Goal: Task Accomplishment & Management: Manage account settings

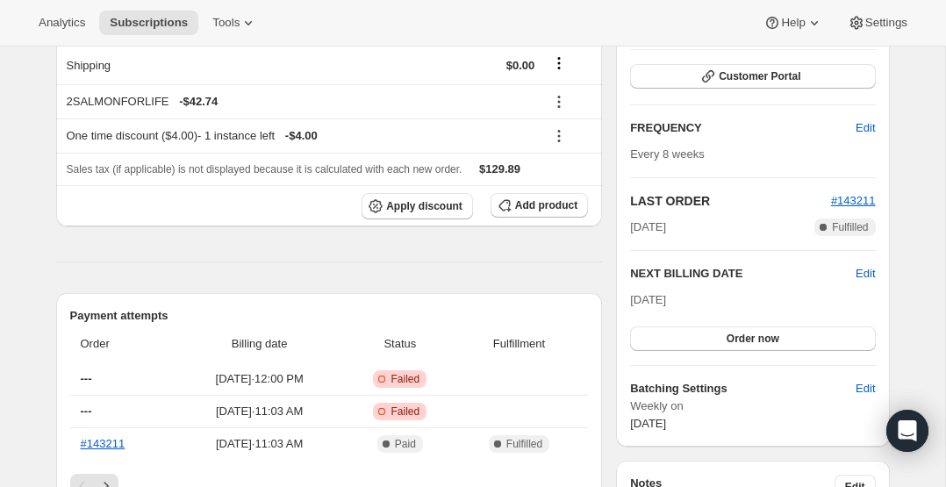
scroll to position [481, 0]
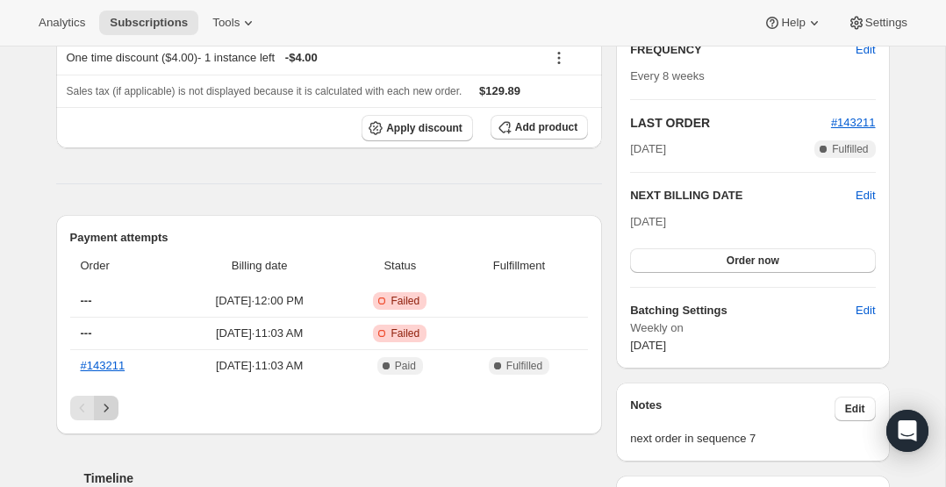
click at [104, 407] on icon "Next" at bounding box center [106, 408] width 18 height 18
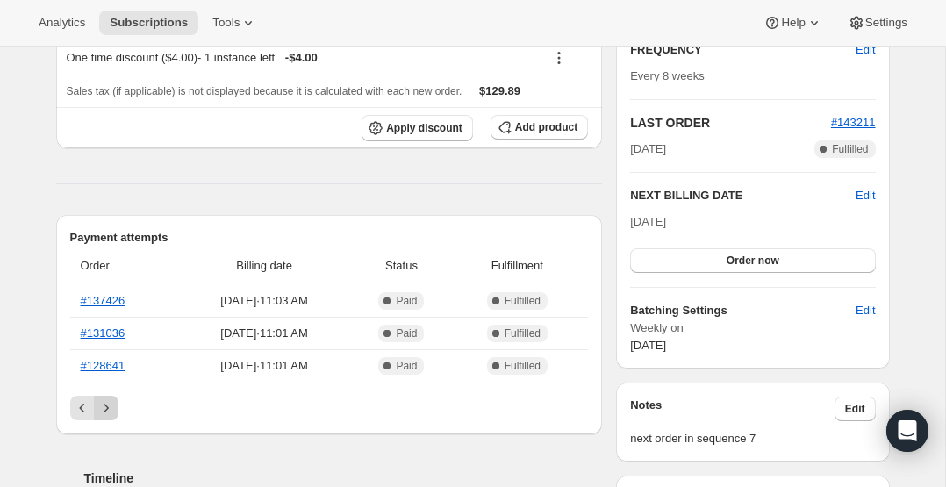
click at [104, 406] on icon "Next" at bounding box center [106, 408] width 18 height 18
click at [81, 405] on icon "Previous" at bounding box center [83, 408] width 18 height 18
click at [107, 402] on icon "Next" at bounding box center [106, 408] width 18 height 18
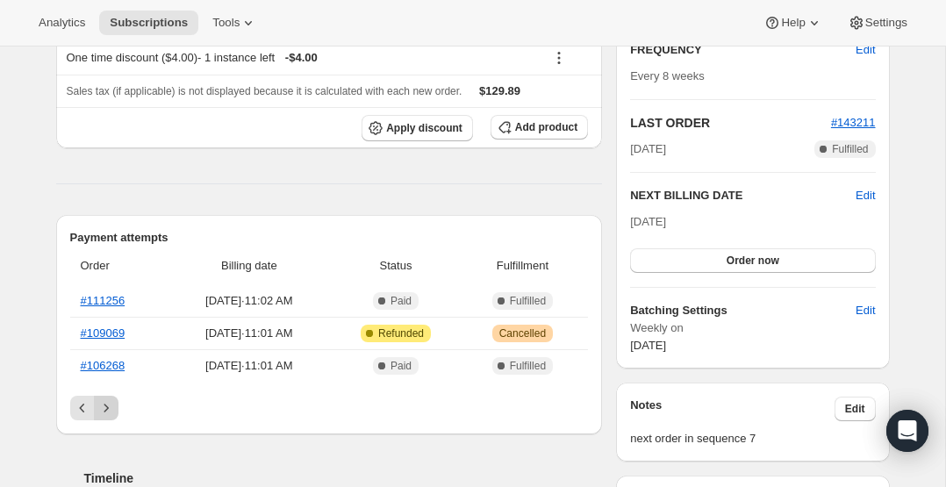
click at [107, 402] on icon "Next" at bounding box center [106, 408] width 18 height 18
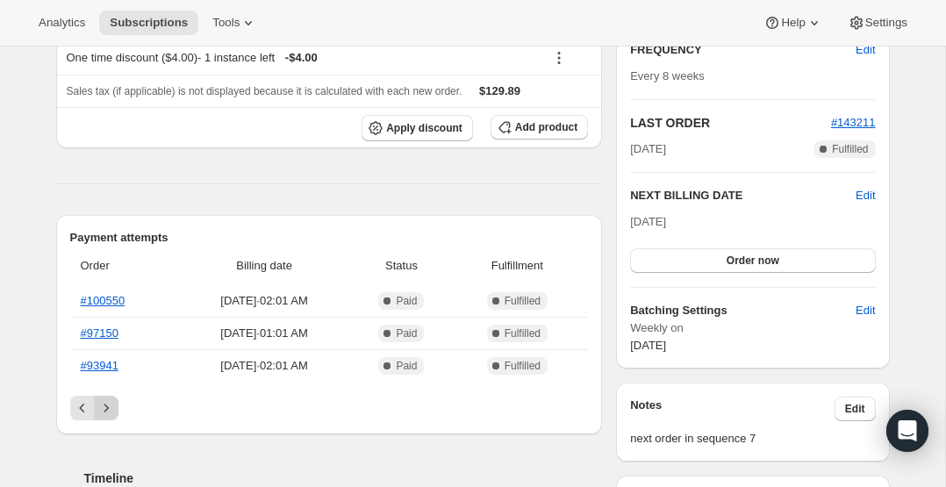
click at [107, 402] on icon "Next" at bounding box center [106, 408] width 18 height 18
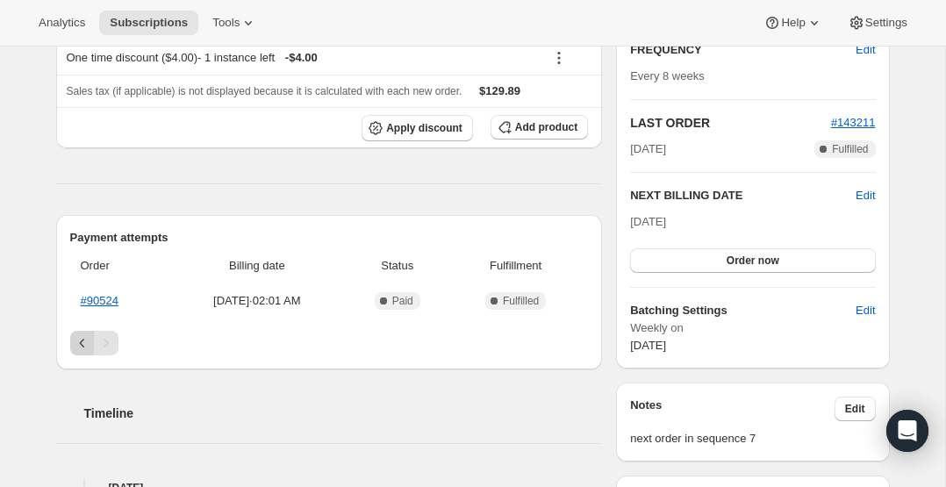
click at [78, 341] on icon "Previous" at bounding box center [83, 343] width 18 height 18
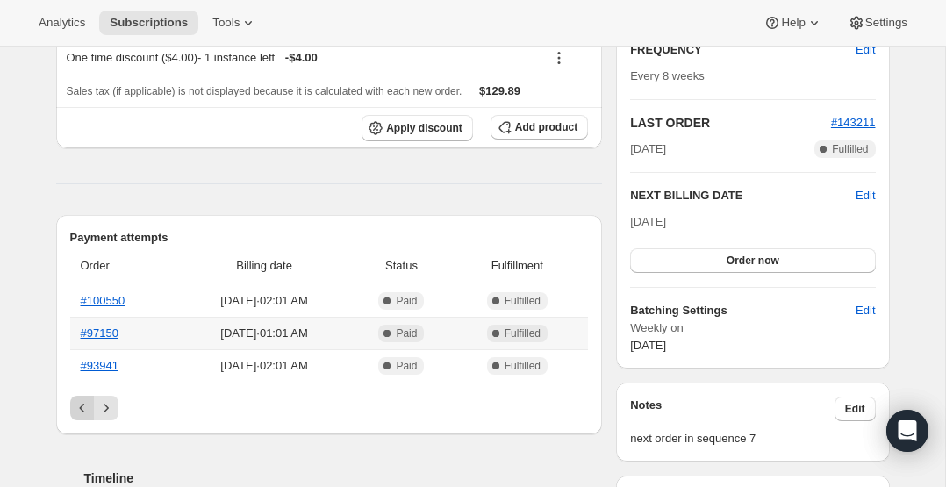
click at [78, 341] on th "#97150" at bounding box center [123, 333] width 107 height 32
click at [78, 405] on icon "Previous" at bounding box center [83, 408] width 18 height 18
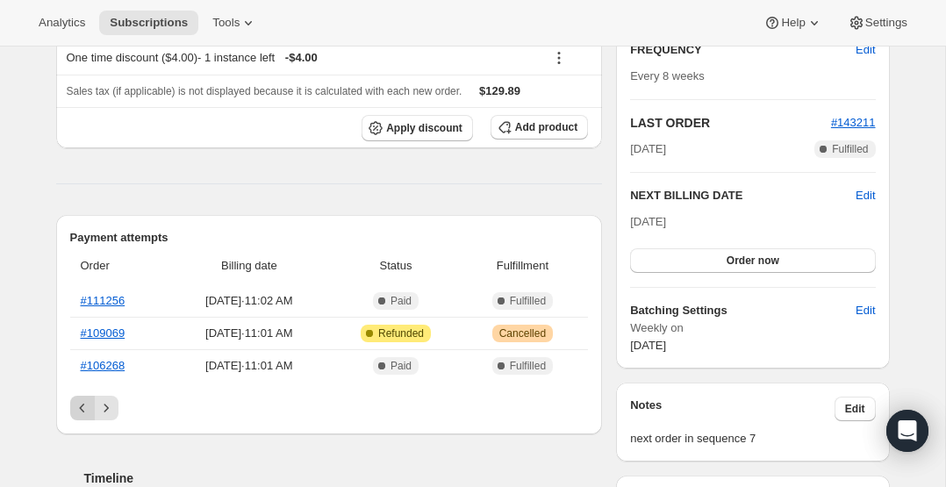
click at [78, 405] on icon "Previous" at bounding box center [83, 408] width 18 height 18
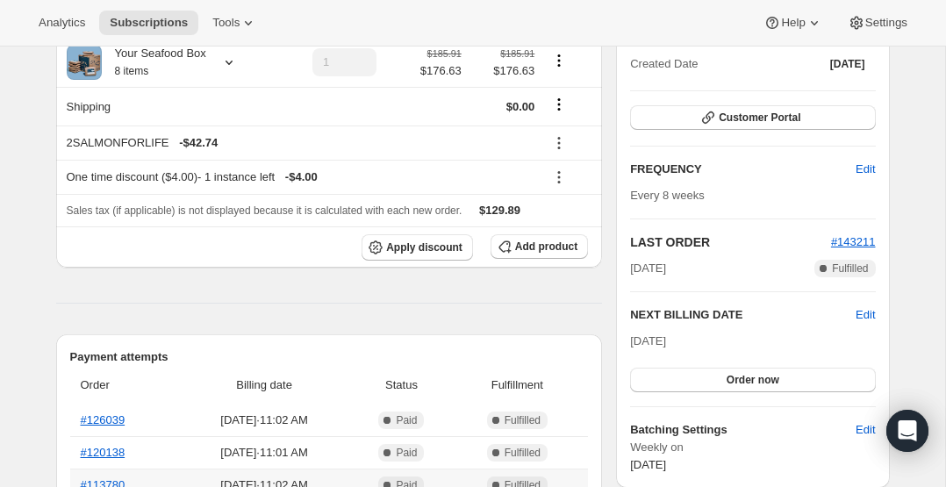
scroll to position [353, 0]
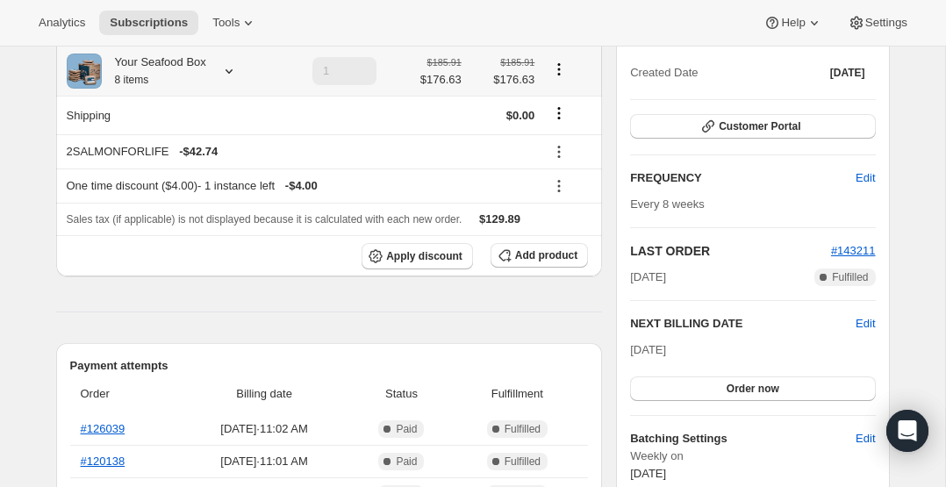
click at [228, 64] on icon at bounding box center [229, 71] width 18 height 18
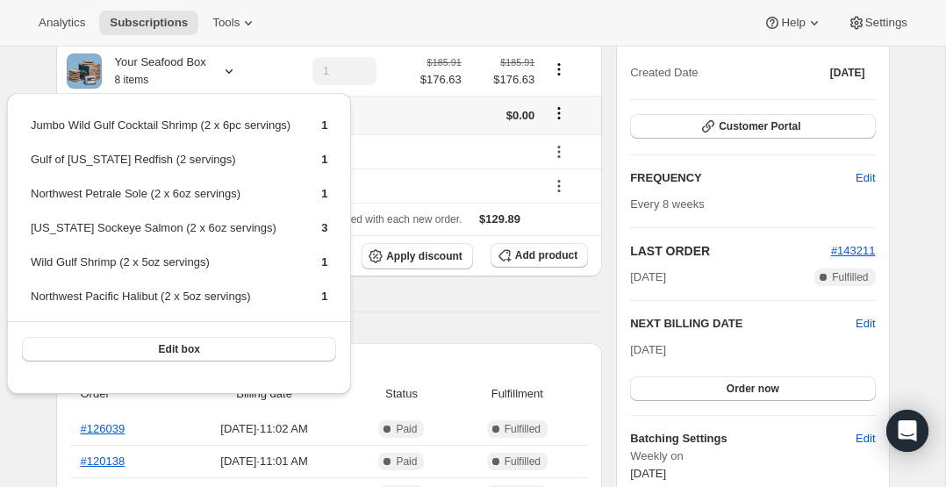
click at [429, 125] on td at bounding box center [424, 115] width 85 height 39
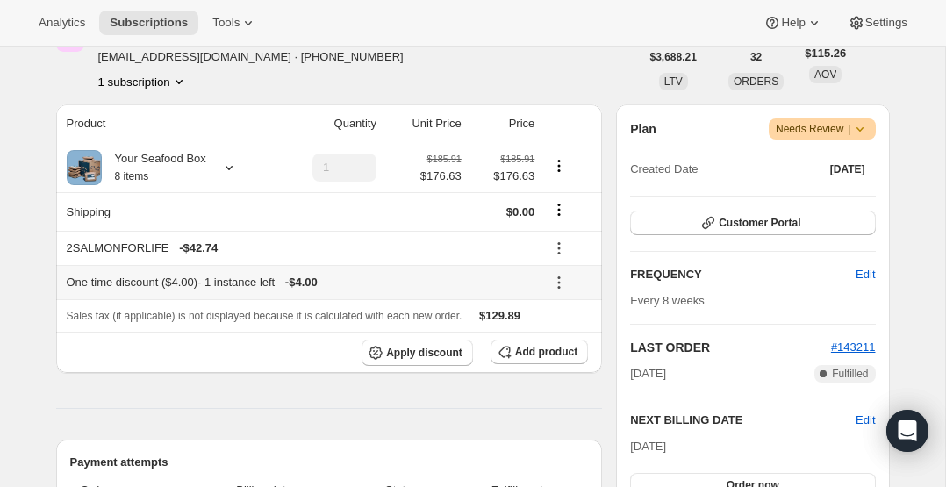
scroll to position [0, 0]
